Goal: Information Seeking & Learning: Learn about a topic

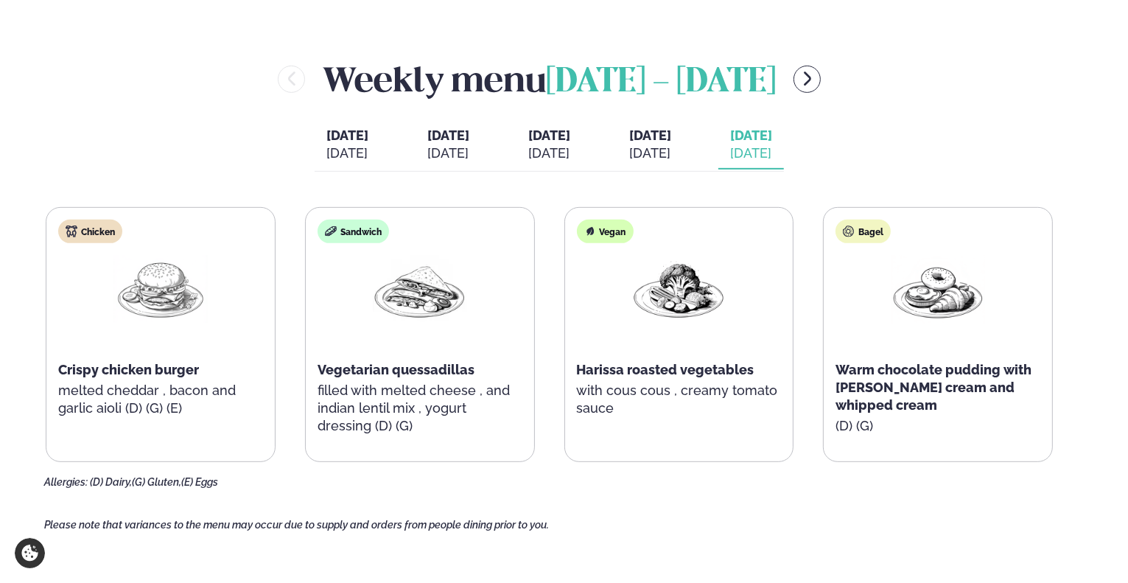
scroll to position [589, 0]
click at [789, 82] on div "Weekly menu [DATE] - [DATE]" at bounding box center [549, 80] width 1010 height 48
click at [790, 82] on div "Weekly menu [DATE] - [DATE]" at bounding box center [549, 80] width 1010 height 48
click at [792, 82] on div "Weekly menu [DATE] - [DATE]" at bounding box center [549, 80] width 1010 height 48
click at [795, 82] on button "menu-btn-right" at bounding box center [806, 79] width 27 height 27
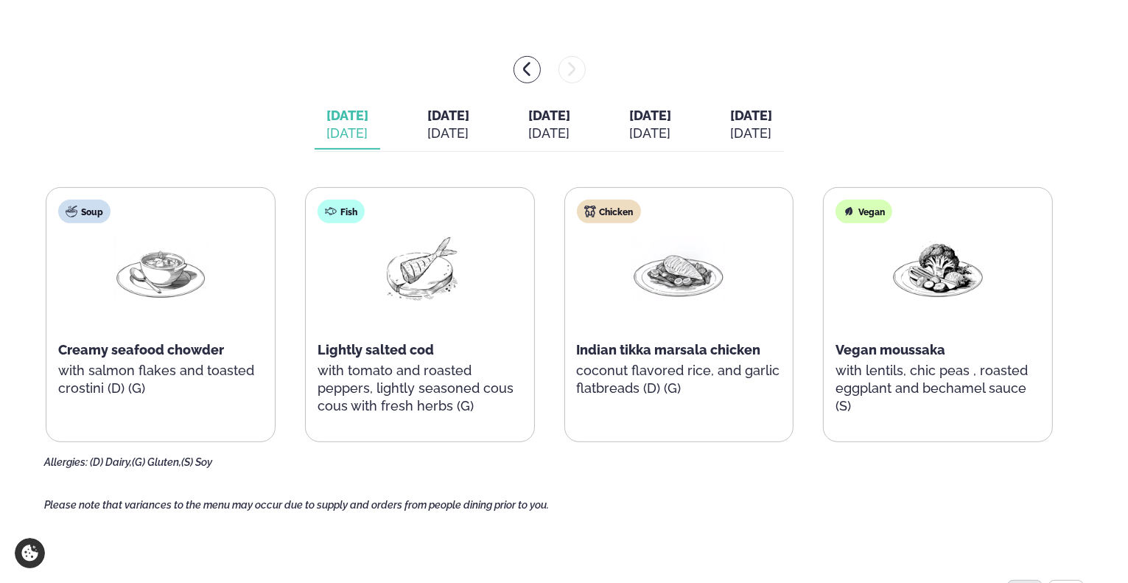
click at [427, 126] on div "[DATE]" at bounding box center [448, 133] width 42 height 18
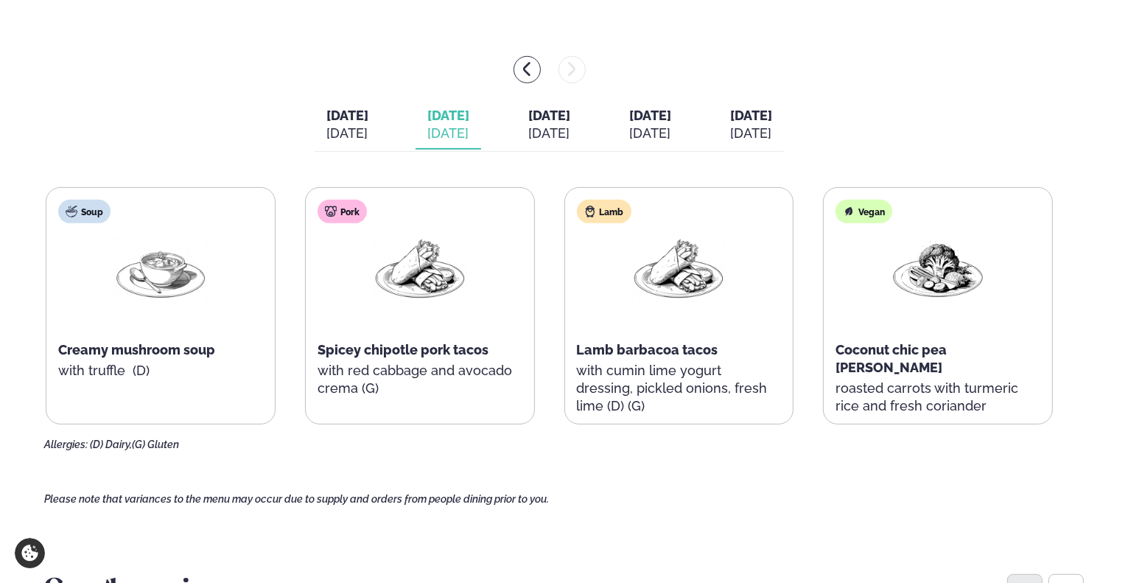
click at [528, 126] on div "[DATE]" at bounding box center [549, 133] width 42 height 18
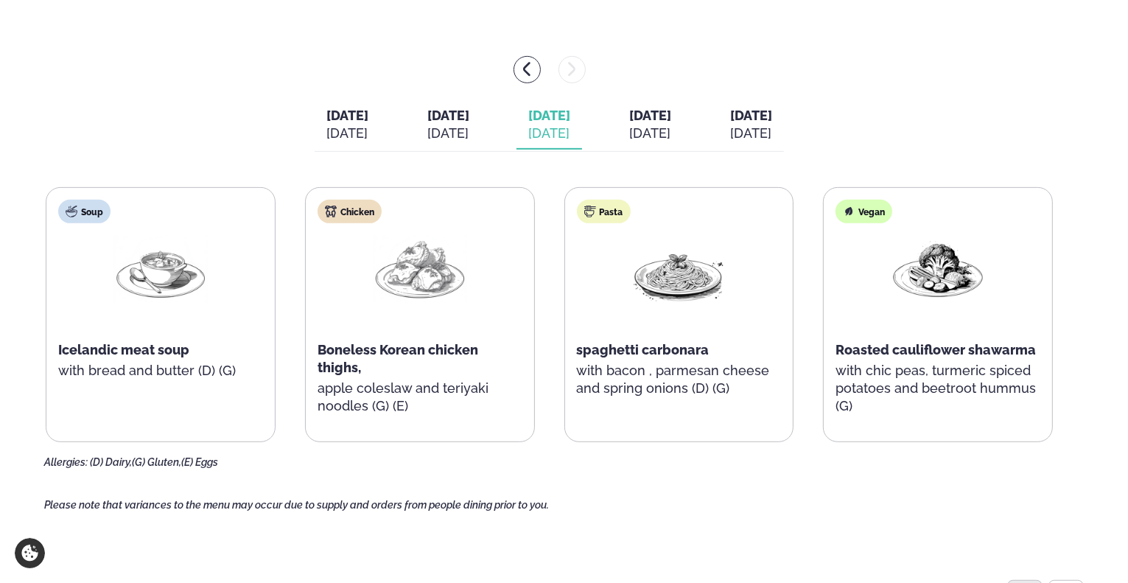
click at [657, 112] on span "[DATE]" at bounding box center [650, 115] width 42 height 15
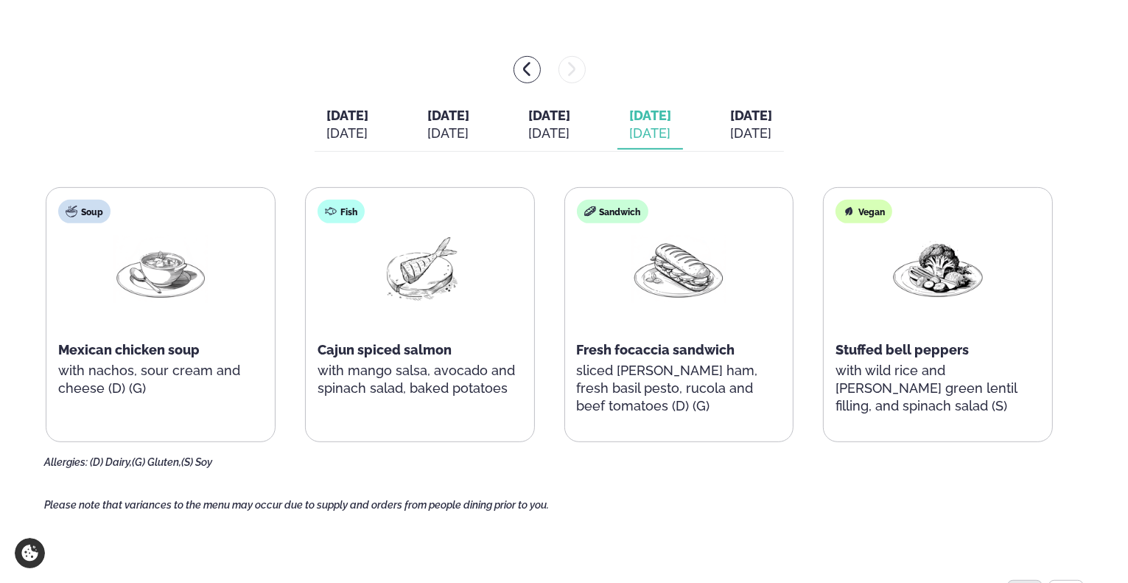
click at [757, 112] on button "[DATE] [DATE]" at bounding box center [751, 125] width 66 height 49
